Goal: Information Seeking & Learning: Learn about a topic

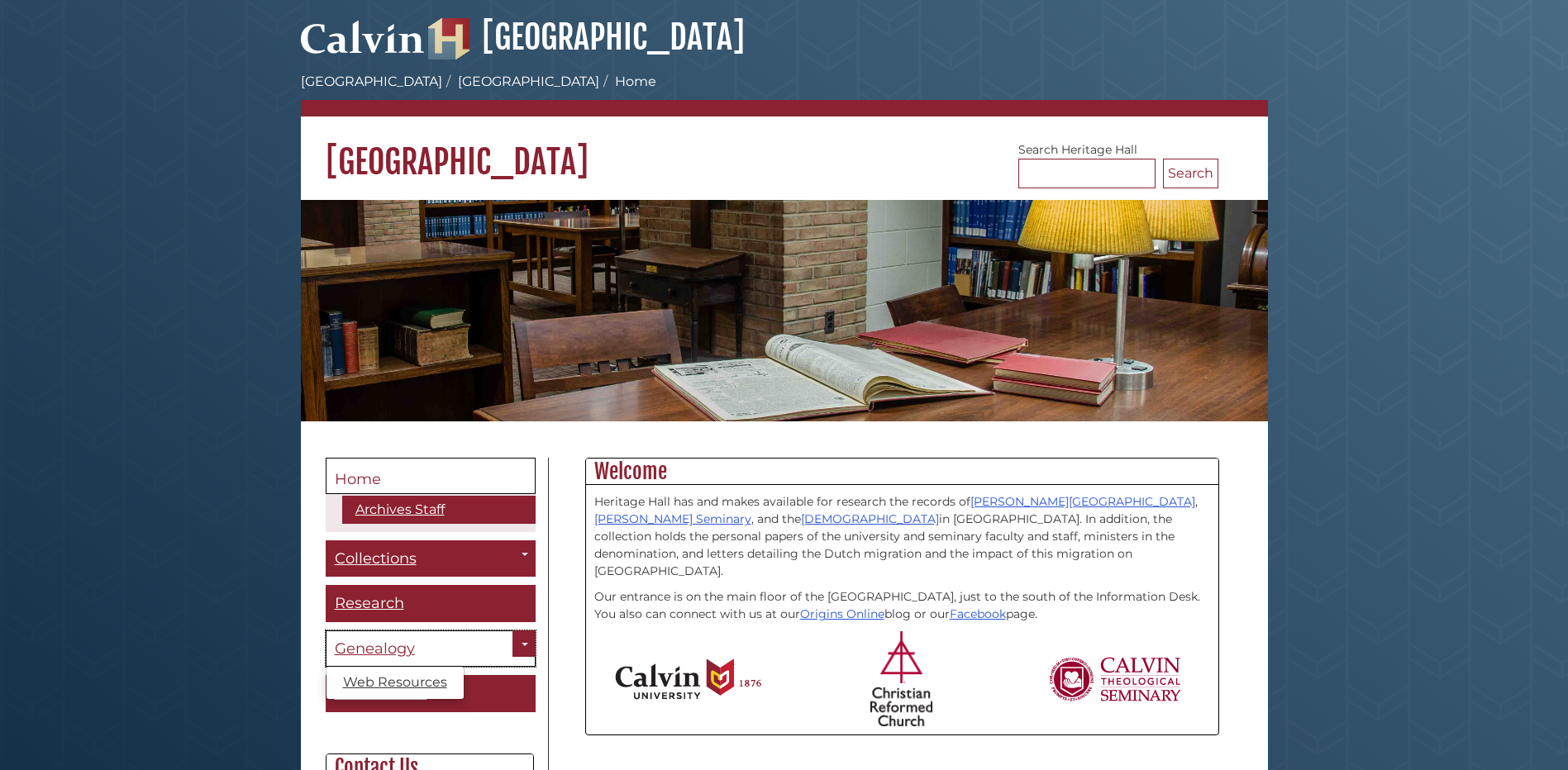
click at [380, 645] on span "Genealogy" at bounding box center [375, 648] width 80 height 18
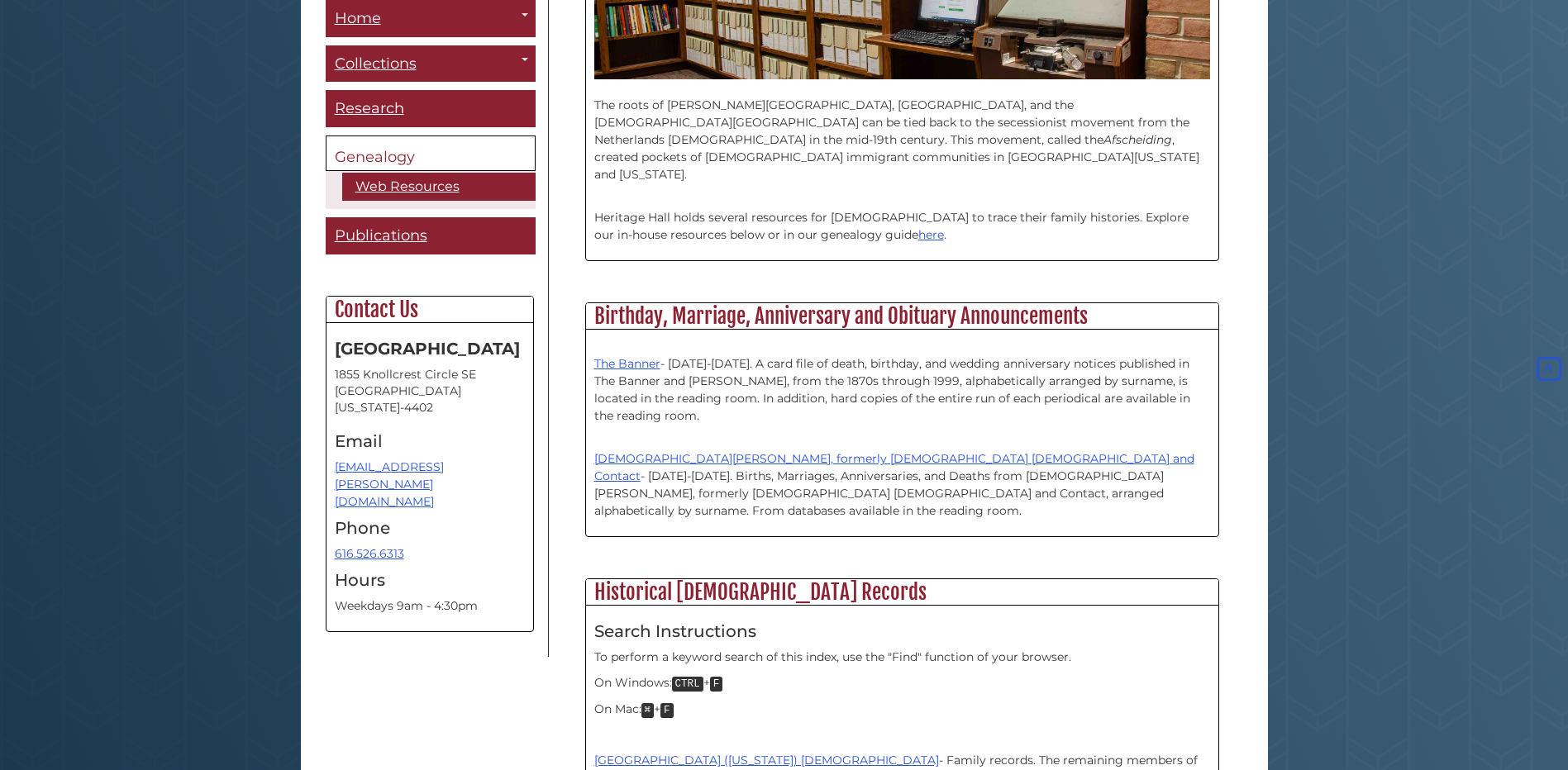
scroll to position [579, 0]
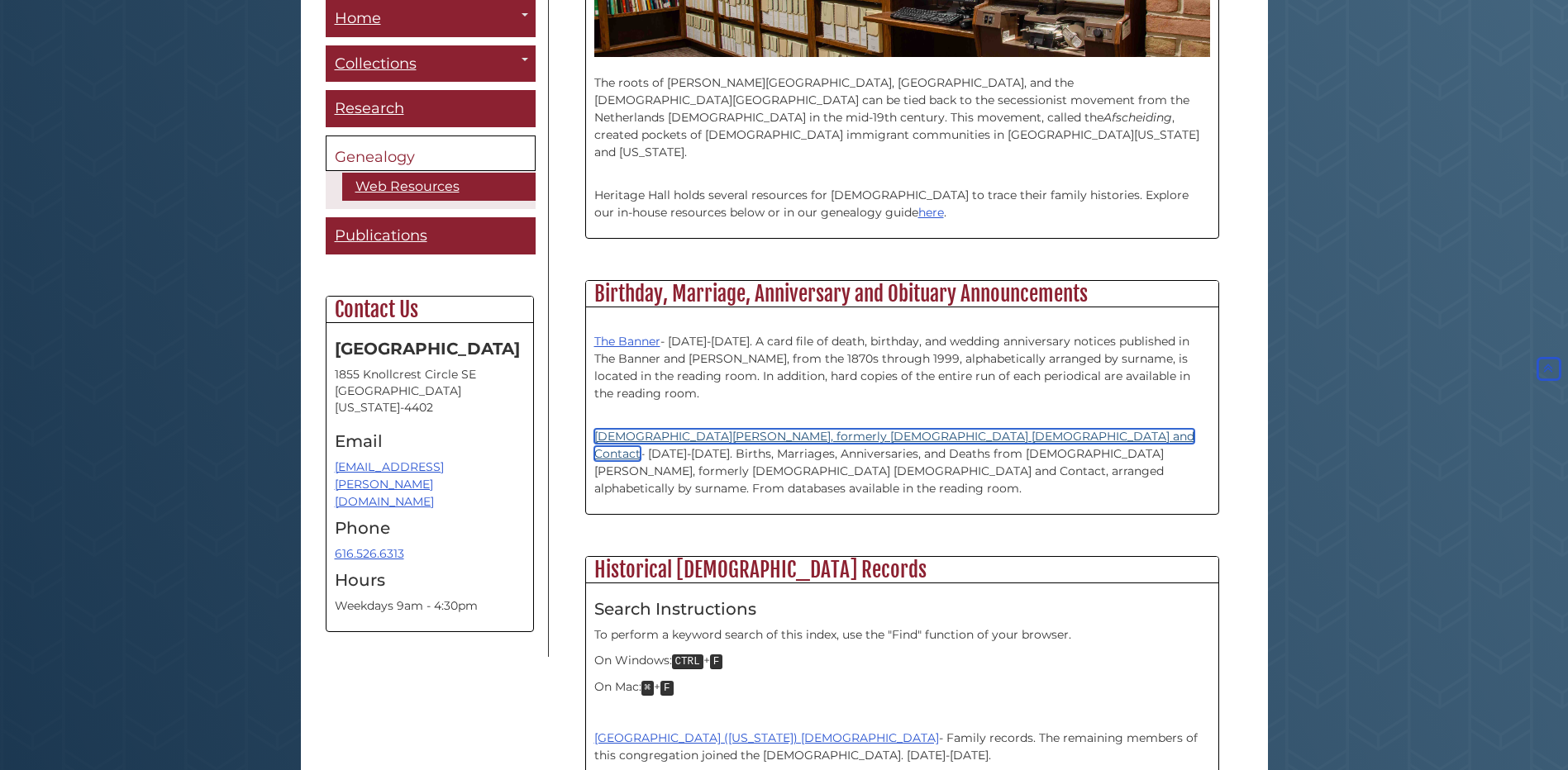
click at [654, 429] on link "[DEMOGRAPHIC_DATA][PERSON_NAME], formerly [DEMOGRAPHIC_DATA] [DEMOGRAPHIC_DATA]…" at bounding box center [895, 445] width 601 height 32
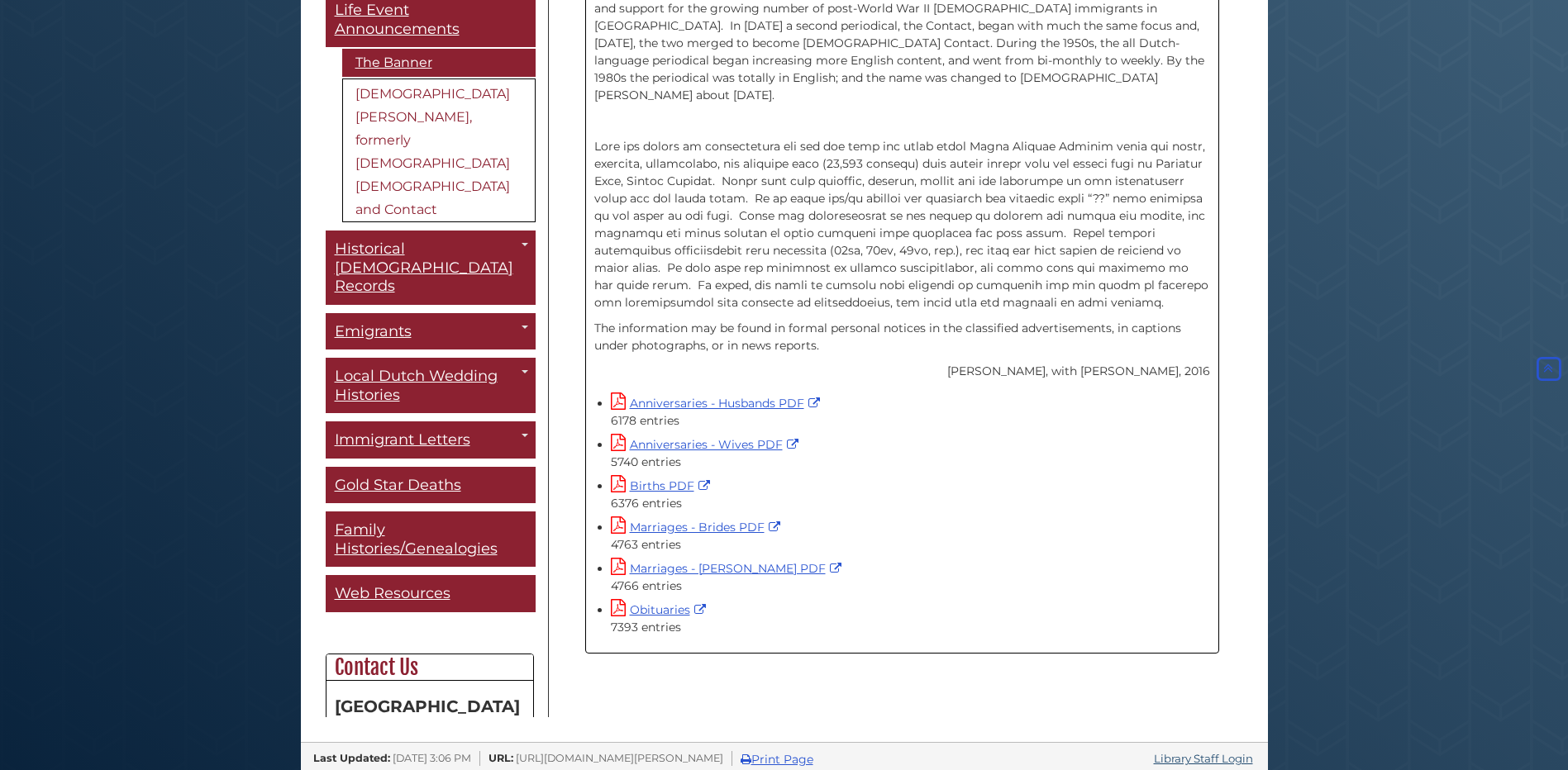
scroll to position [534, 0]
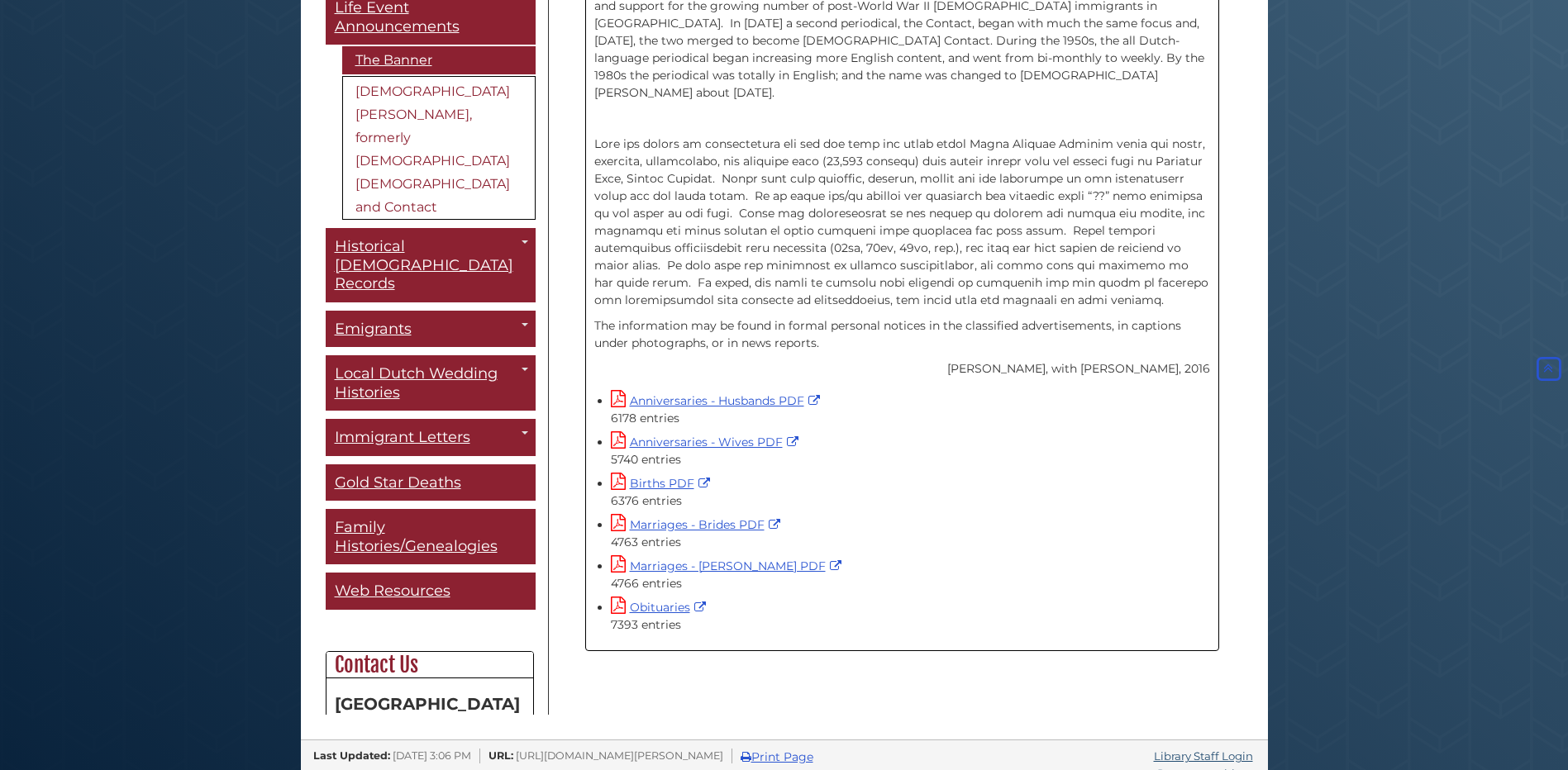
click at [1223, 677] on div "Menu Home Life Event Announcements The Banner Christian Courier, formerly Canad…" at bounding box center [784, 330] width 942 height 770
click at [673, 600] on link "Obituaries" at bounding box center [660, 607] width 100 height 15
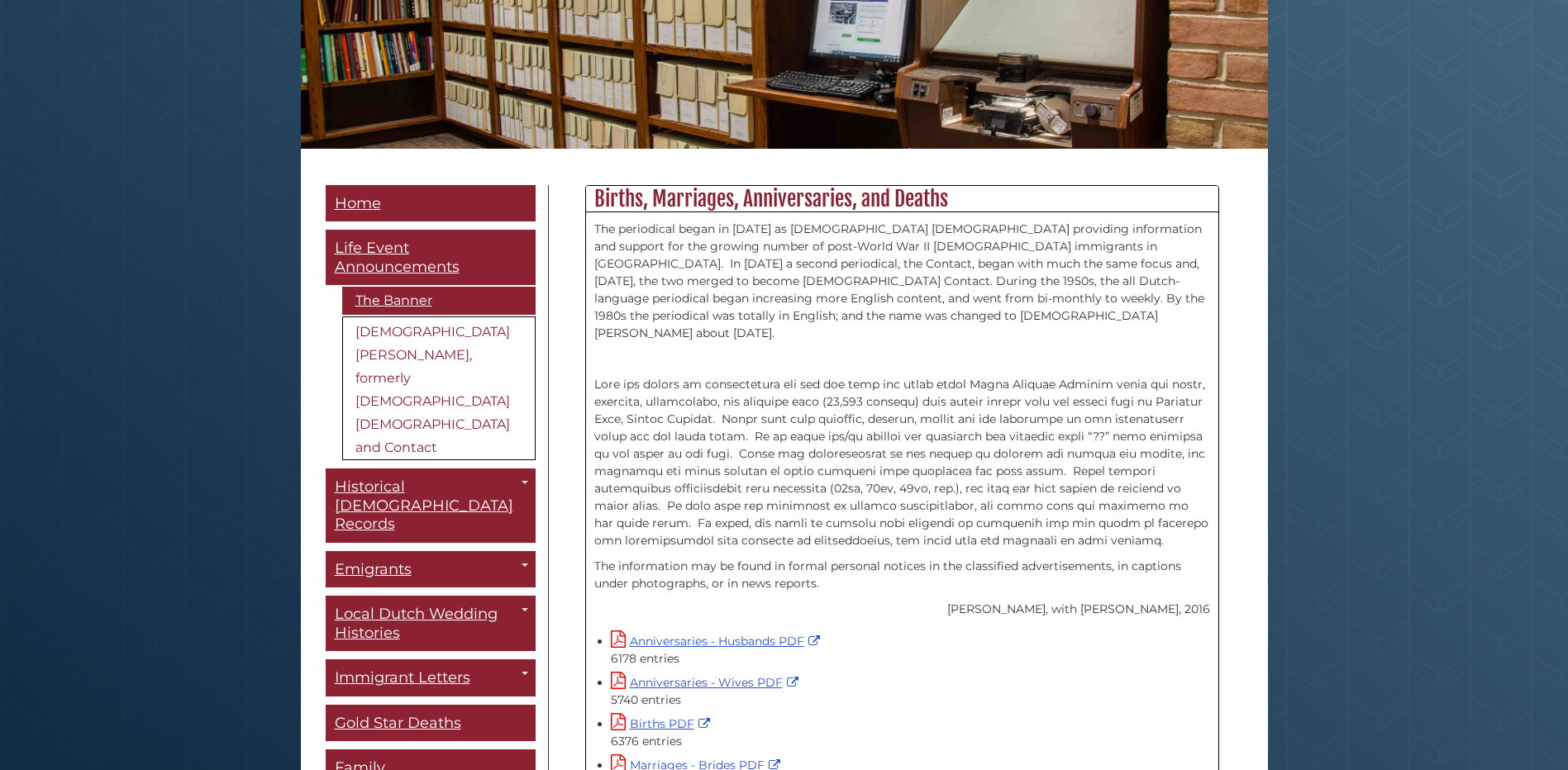
scroll to position [369, 0]
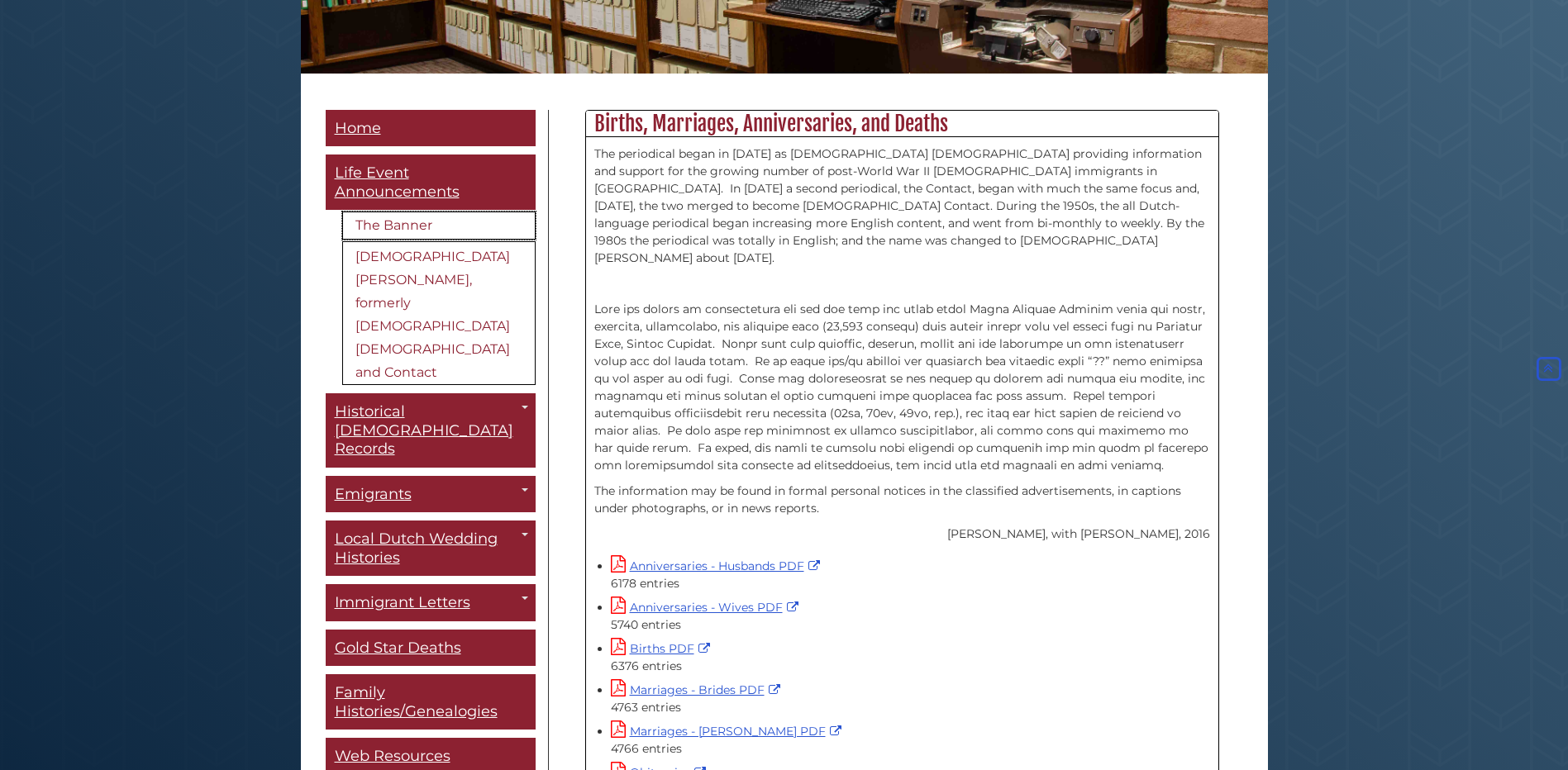
click at [395, 212] on link "The Banner" at bounding box center [440, 226] width 194 height 28
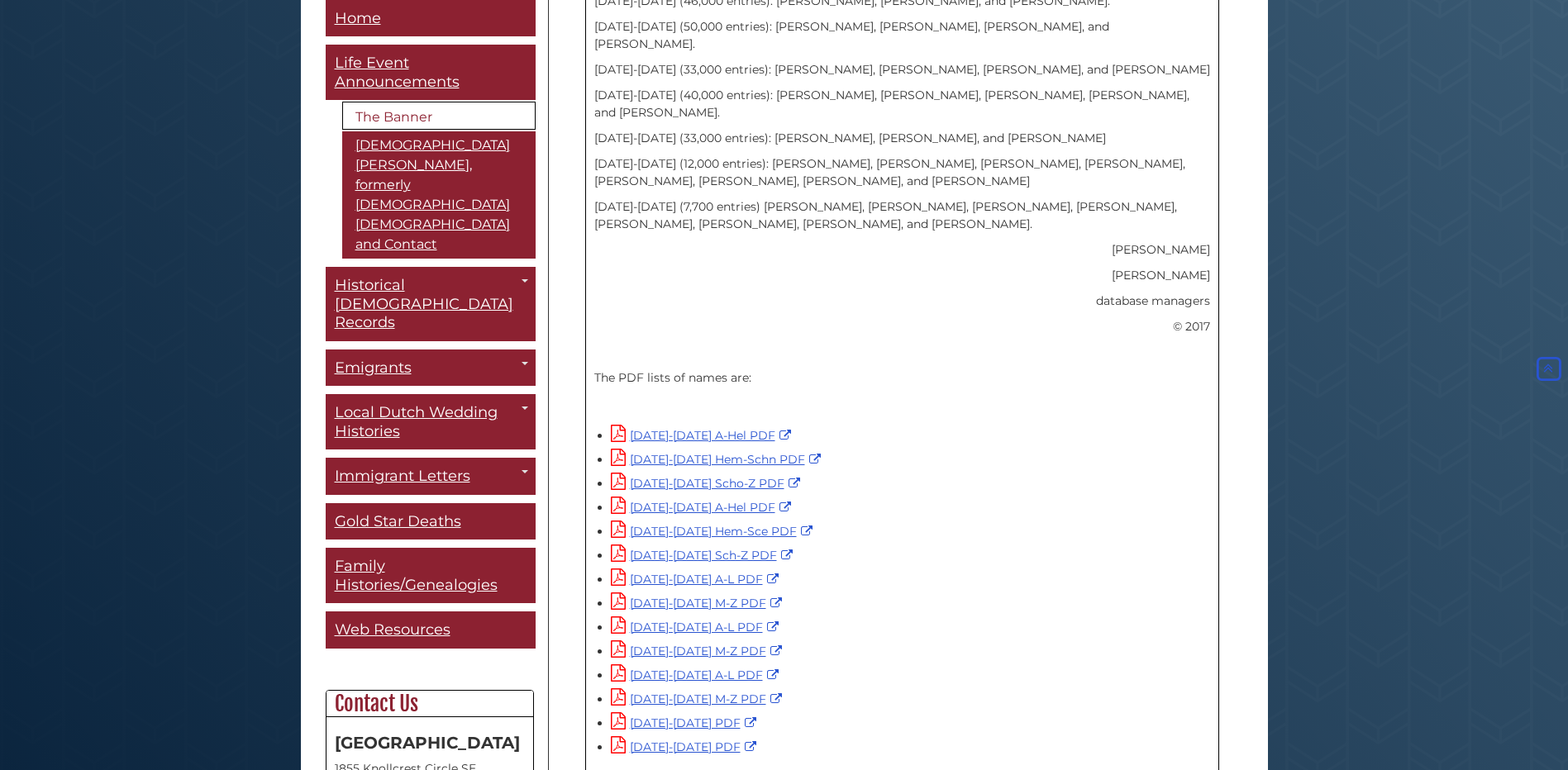
scroll to position [974, 0]
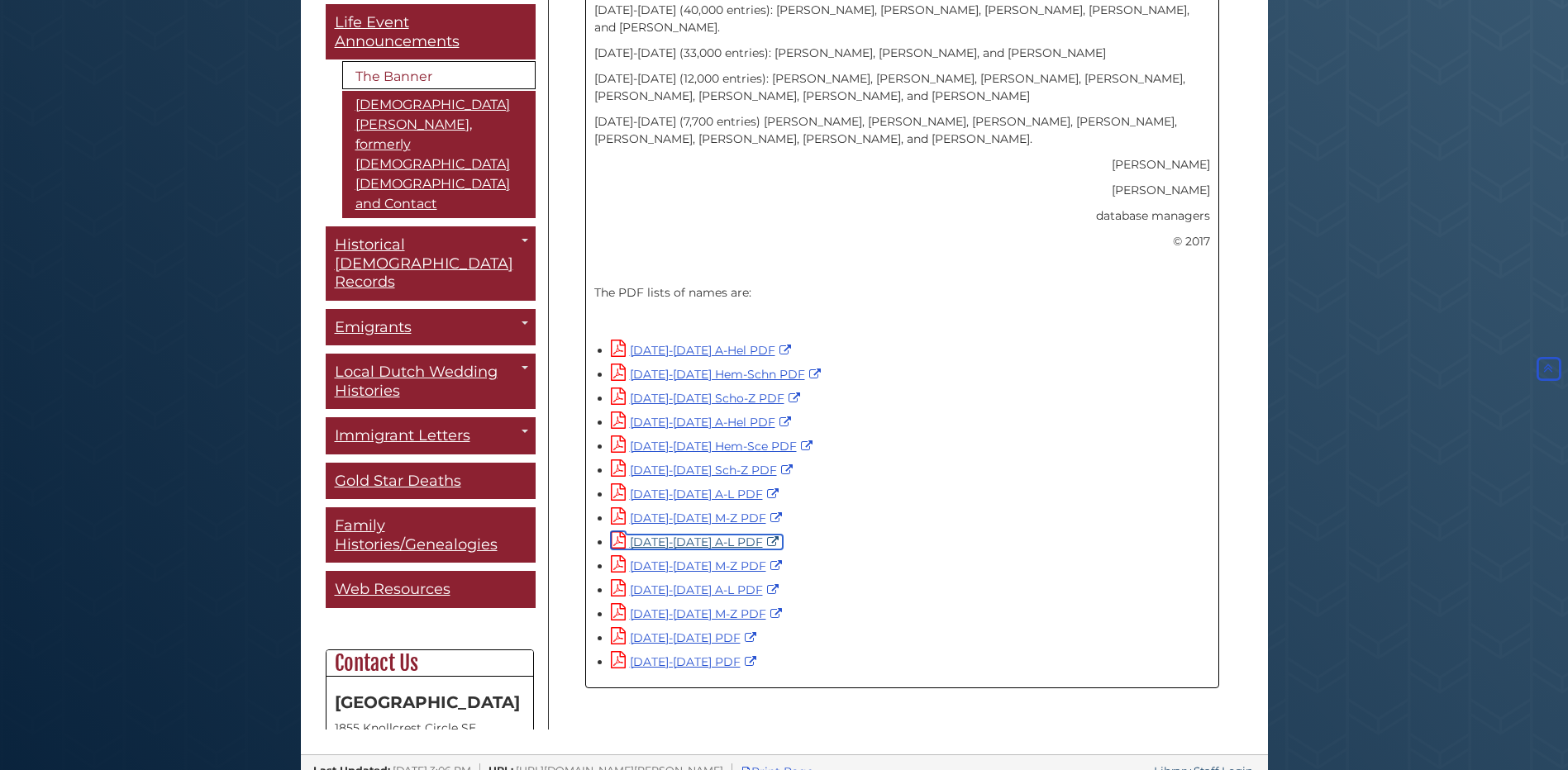
click at [702, 535] on link "1975-1984 A-L PDF" at bounding box center [697, 542] width 172 height 15
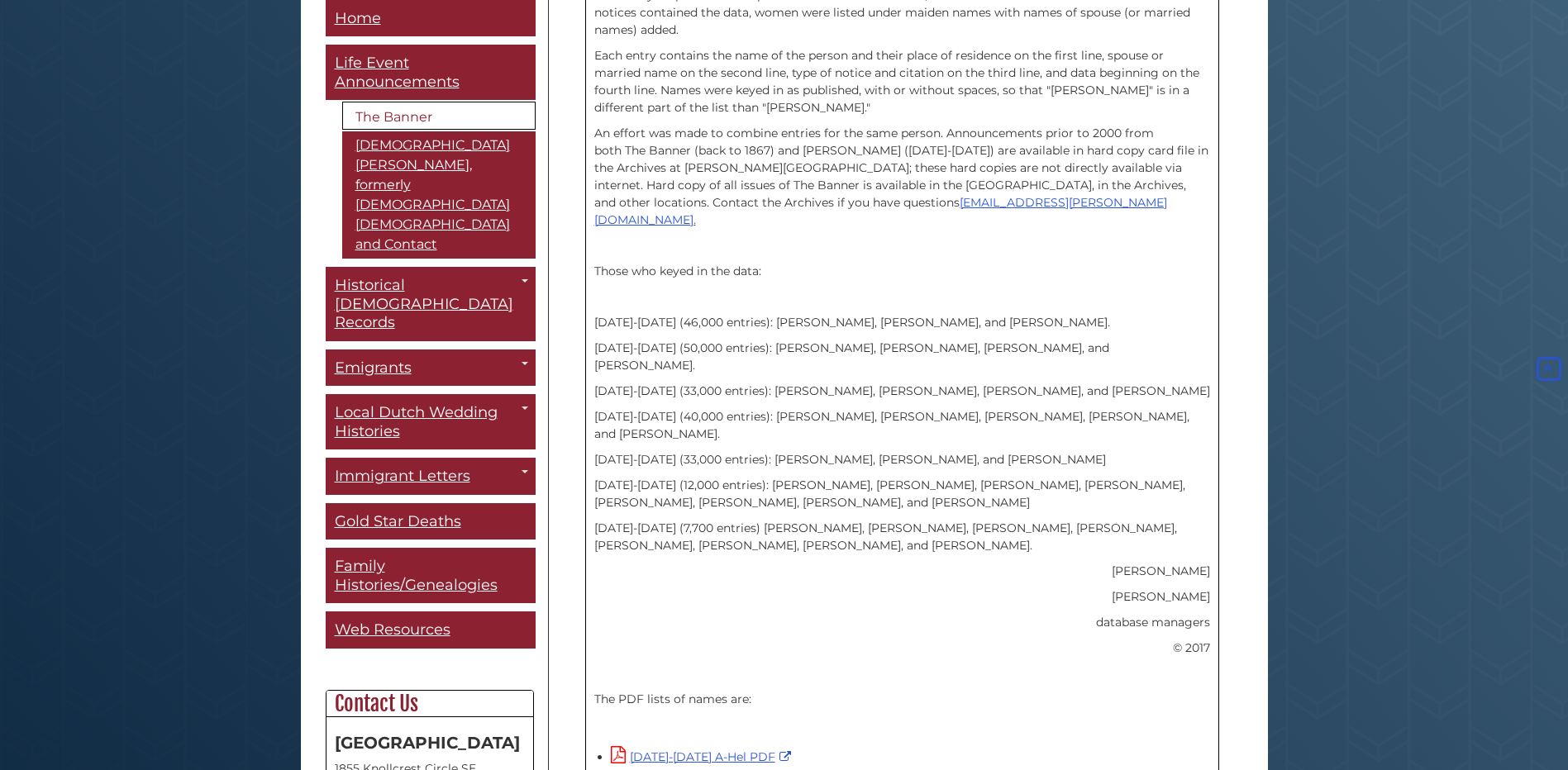
scroll to position [561, 0]
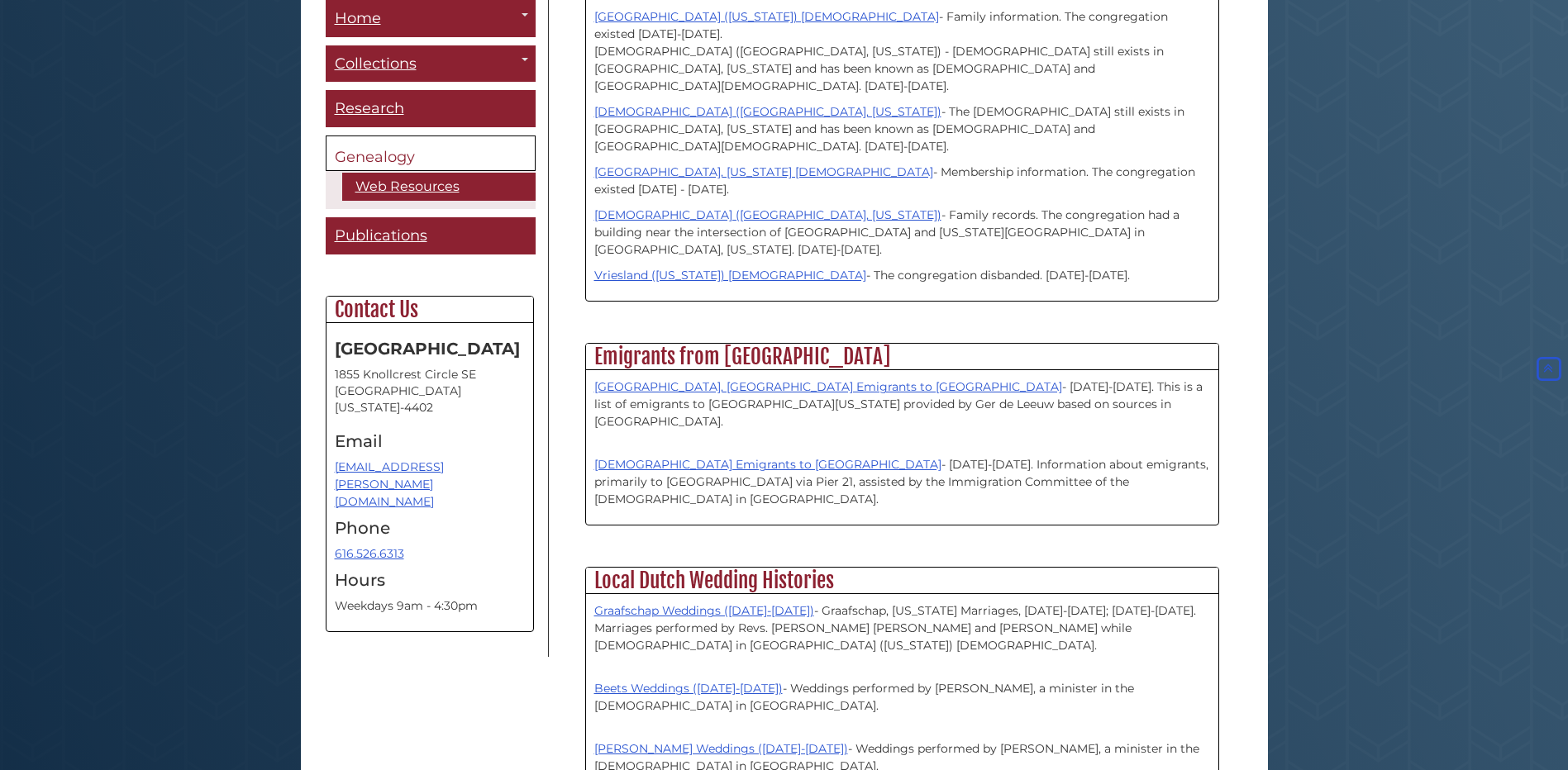
scroll to position [1488, 0]
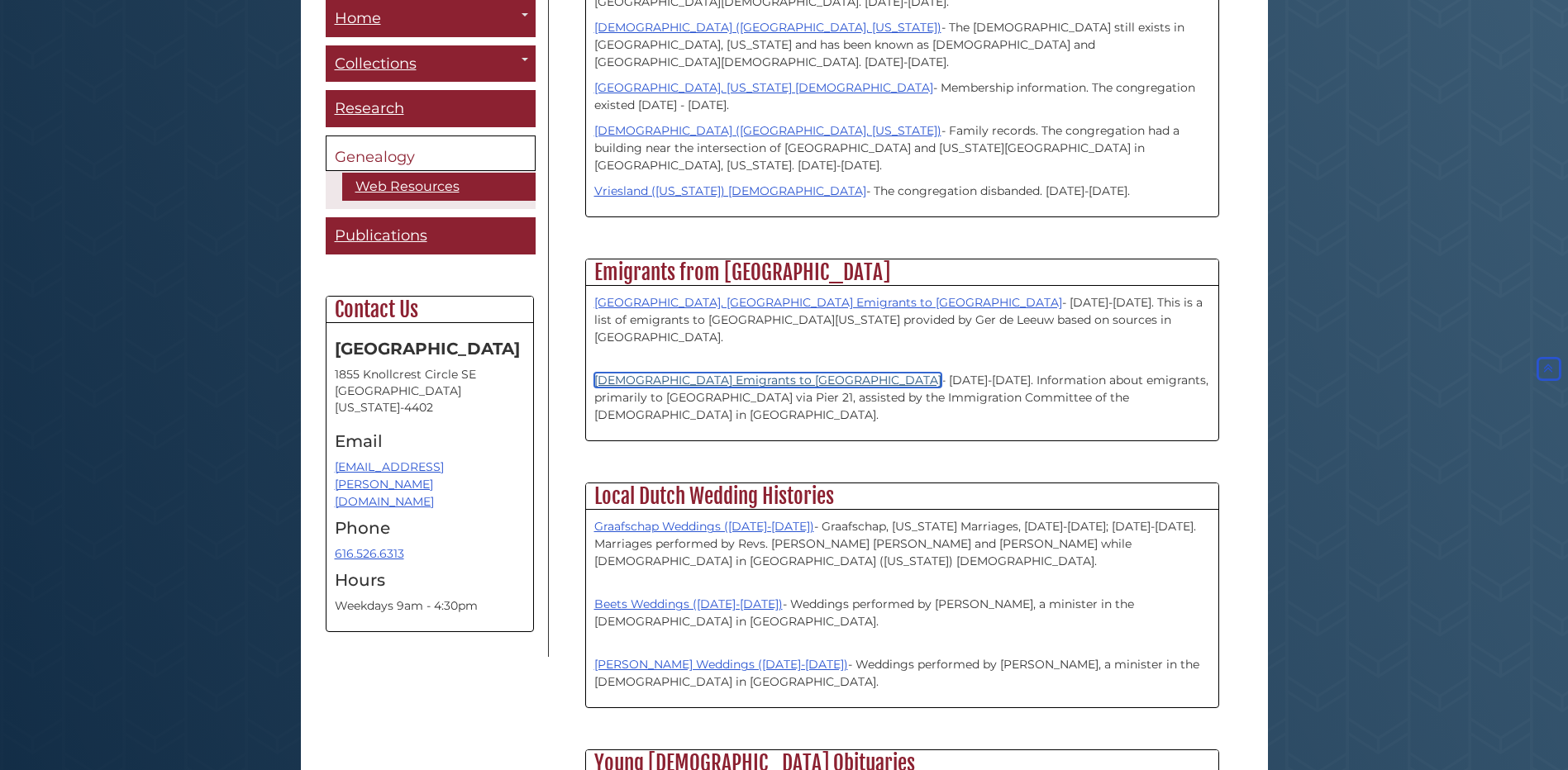
click at [784, 373] on link "[DEMOGRAPHIC_DATA] Emigrants to [GEOGRAPHIC_DATA]" at bounding box center [768, 380] width 347 height 15
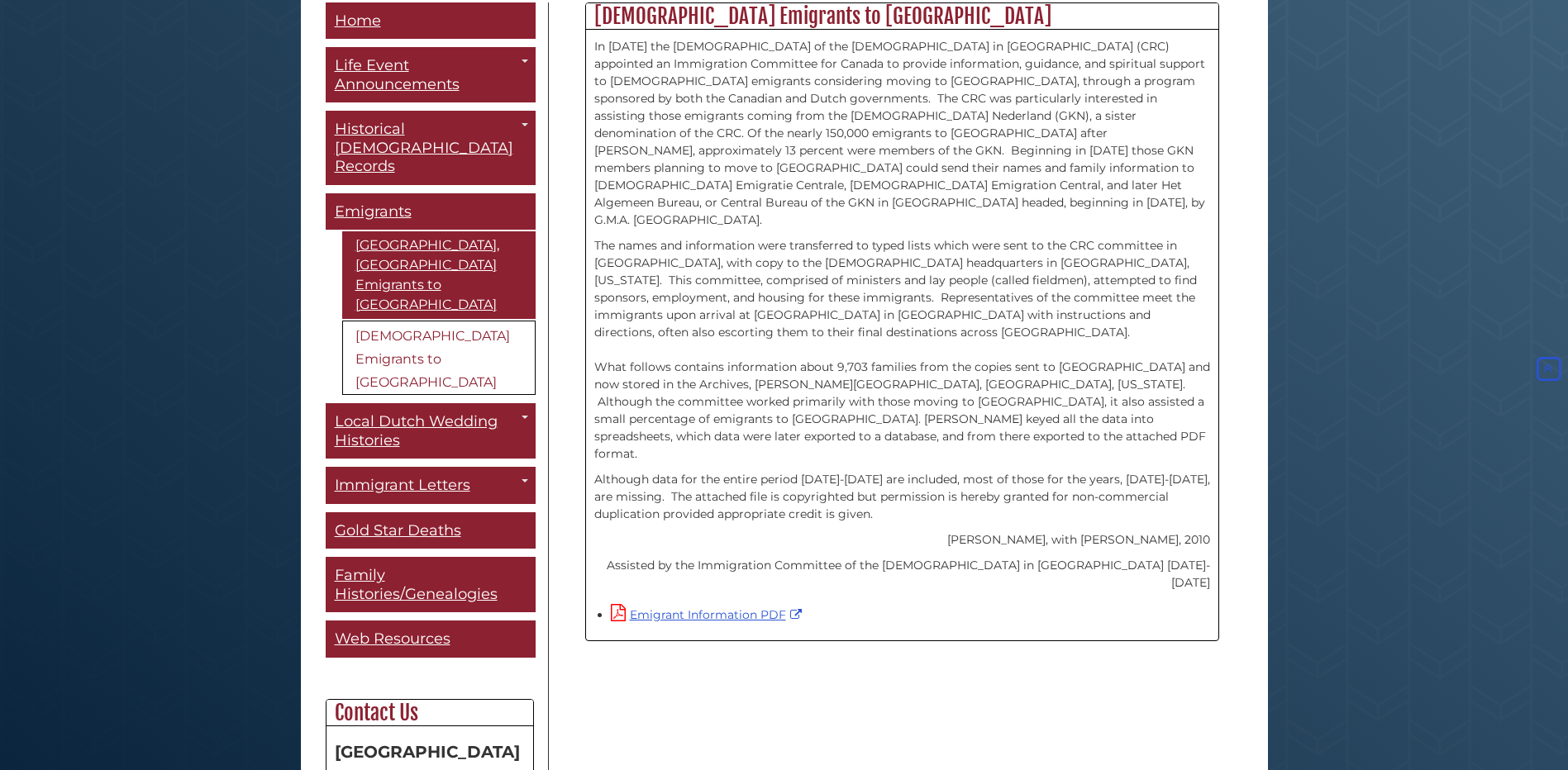
scroll to position [496, 0]
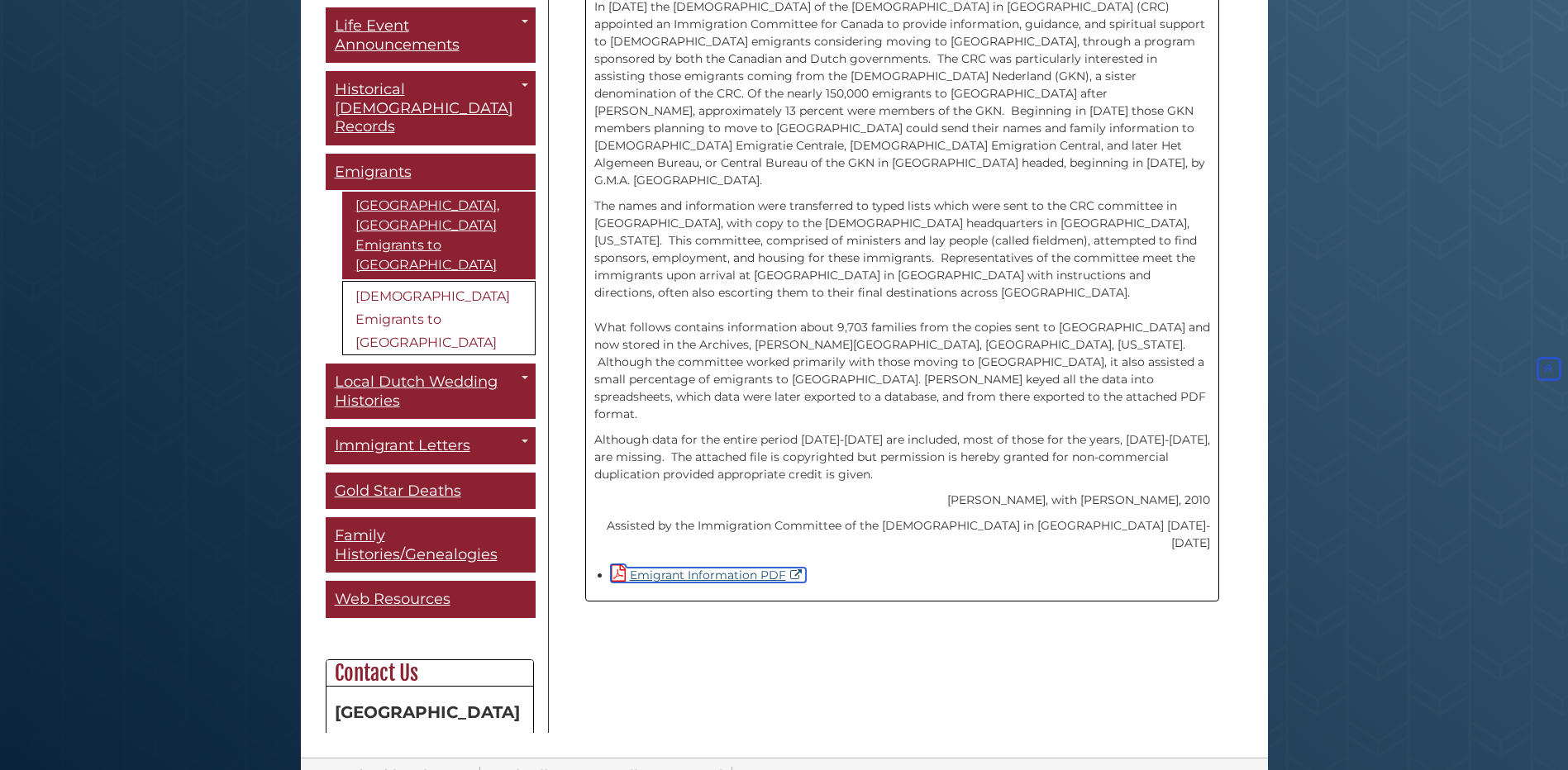
click at [738, 568] on link "Emigrant Information PDF" at bounding box center [708, 574] width 195 height 15
